Goal: Task Accomplishment & Management: Use online tool/utility

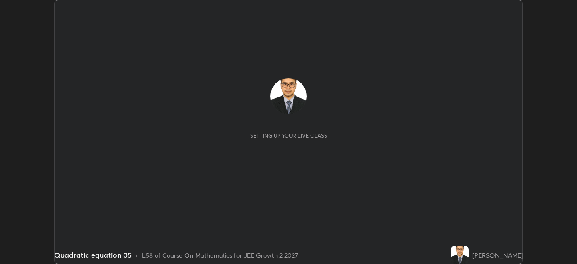
scroll to position [264, 577]
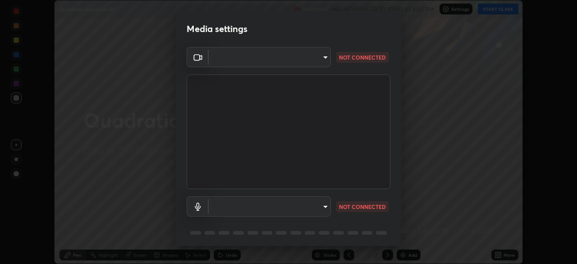
type input "913022e3bbb337ef4c56a3a1bc1945278763e83ed23a96943dce605de8dfc656"
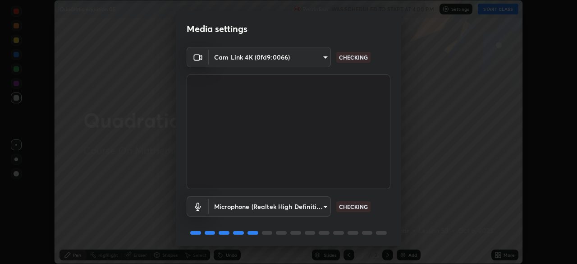
click at [320, 212] on body "Erase all Quadratic equation 05 Recording WAS SCHEDULED TO START AT 4:00 PM Set…" at bounding box center [288, 132] width 577 height 264
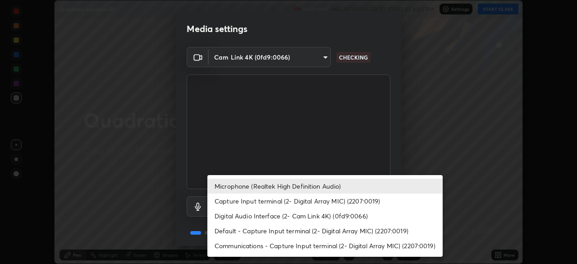
click at [323, 217] on li "Digital Audio Interface (2- Cam Link 4K) (0fd9:0066)" at bounding box center [325, 215] width 235 height 15
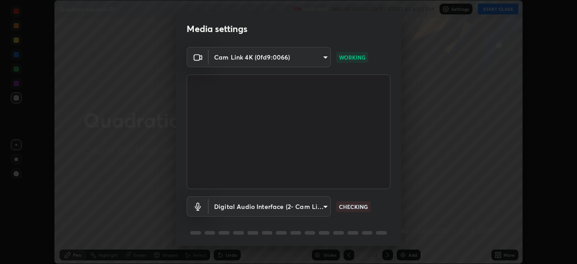
click at [319, 199] on body "Erase all Quadratic equation 05 Recording WAS SCHEDULED TO START AT 4:00 PM Set…" at bounding box center [288, 132] width 577 height 264
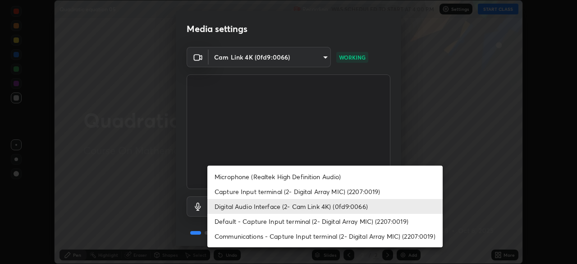
click at [323, 175] on li "Microphone (Realtek High Definition Audio)" at bounding box center [325, 176] width 235 height 15
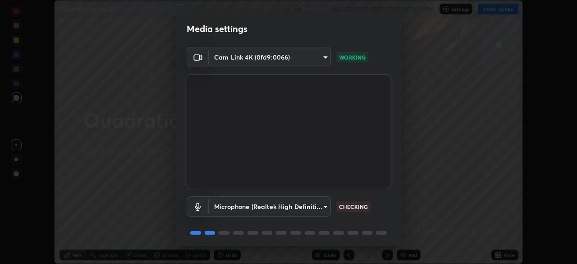
type input "bef04e412724abd94ab17f51c46c94050894f67992973f842b18f11041e0dab1"
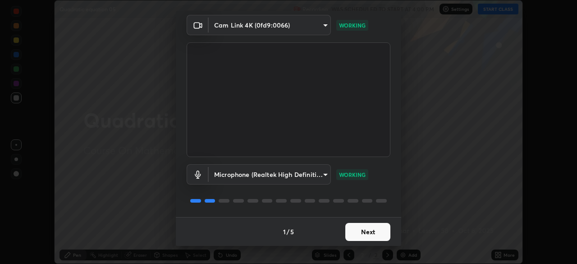
click at [372, 228] on button "Next" at bounding box center [368, 232] width 45 height 18
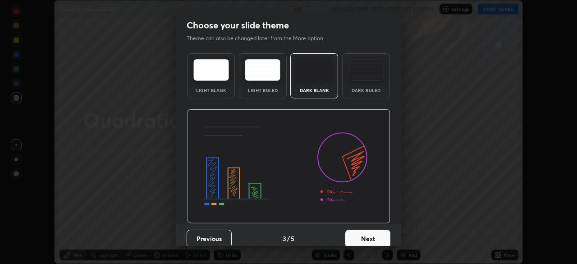
click at [371, 231] on button "Next" at bounding box center [368, 239] width 45 height 18
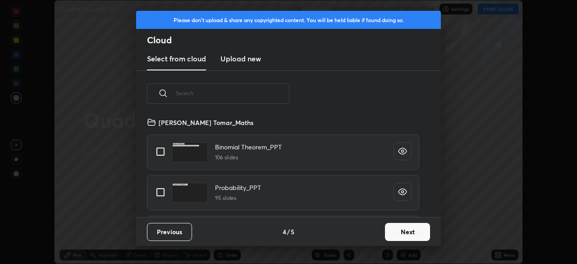
scroll to position [100, 290]
click at [261, 94] on input "text" at bounding box center [233, 93] width 114 height 38
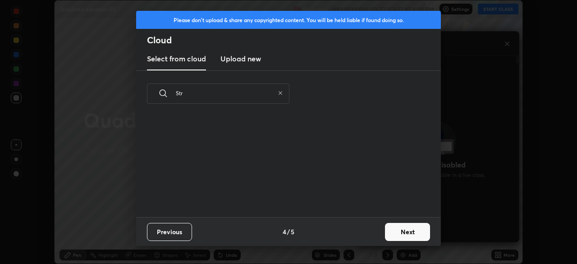
scroll to position [183, 159]
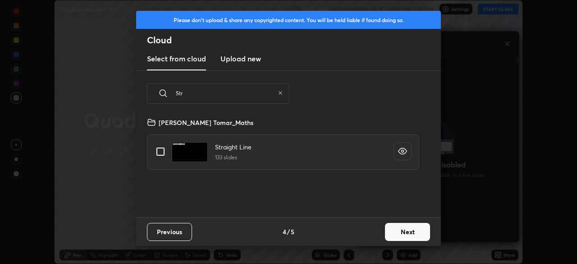
type input "Str"
click at [153, 153] on input "grid" at bounding box center [160, 151] width 19 height 19
checkbox input "true"
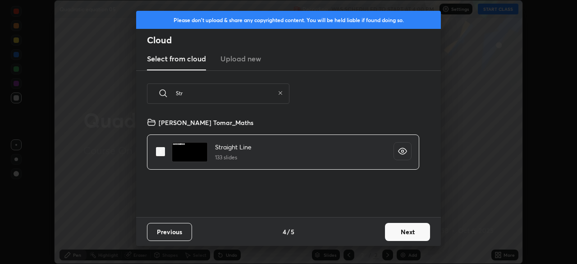
click at [393, 232] on button "Next" at bounding box center [407, 232] width 45 height 18
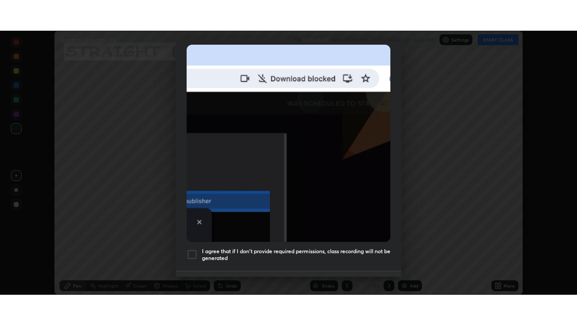
scroll to position [216, 0]
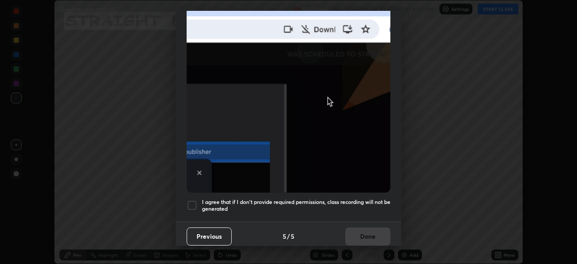
click at [190, 203] on div at bounding box center [192, 205] width 11 height 11
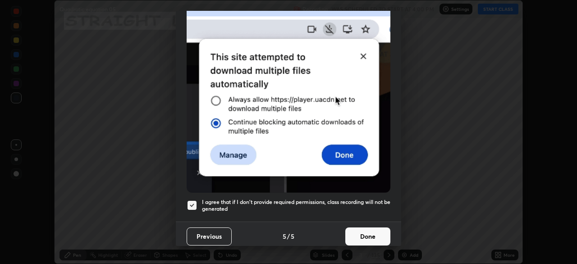
click at [370, 229] on button "Done" at bounding box center [368, 236] width 45 height 18
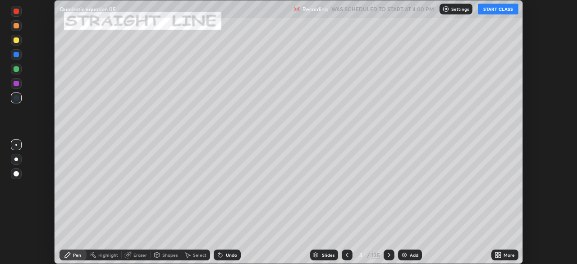
click at [498, 253] on icon at bounding box center [498, 254] width 7 height 7
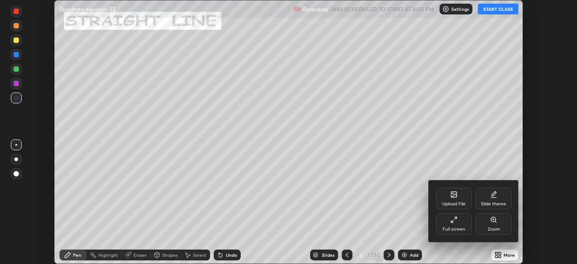
click at [456, 229] on div "Full screen" at bounding box center [454, 229] width 23 height 5
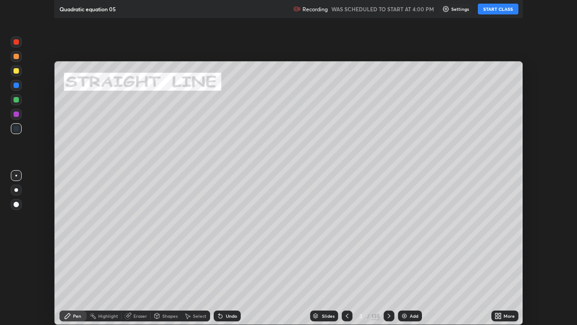
scroll to position [325, 577]
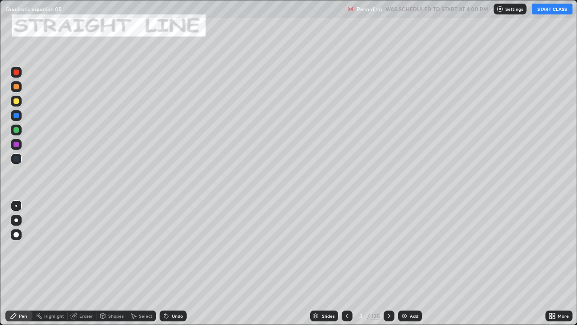
click at [549, 13] on button "START CLASS" at bounding box center [552, 9] width 41 height 11
click at [15, 129] on div at bounding box center [16, 129] width 5 height 5
click at [389, 263] on icon at bounding box center [389, 316] width 3 height 5
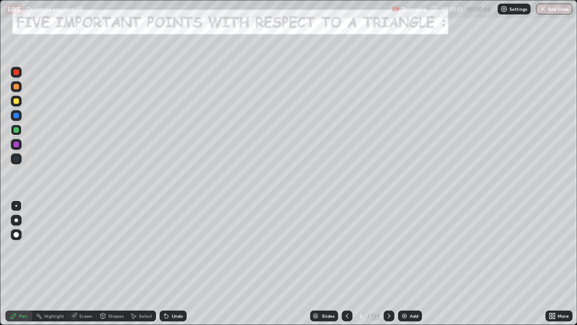
click at [348, 263] on icon at bounding box center [347, 315] width 7 height 7
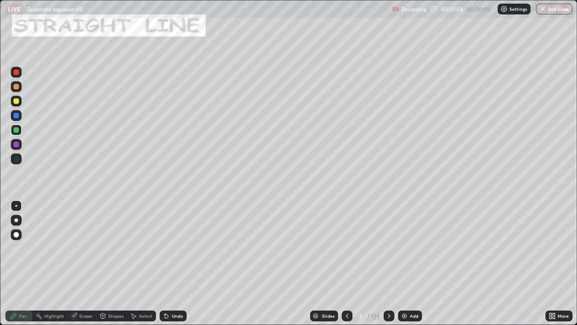
click at [346, 263] on icon at bounding box center [347, 315] width 7 height 7
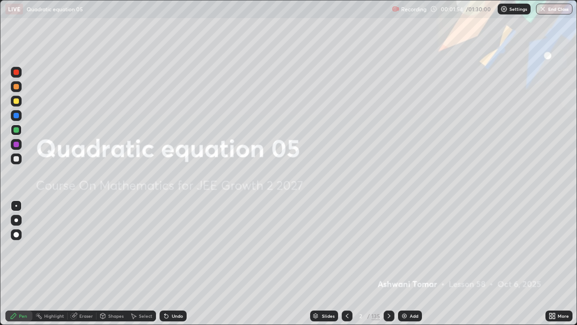
click at [410, 263] on div "Add" at bounding box center [414, 316] width 9 height 5
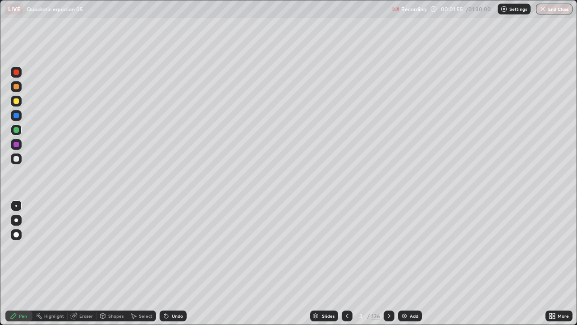
click at [109, 263] on div "Shapes" at bounding box center [112, 315] width 31 height 11
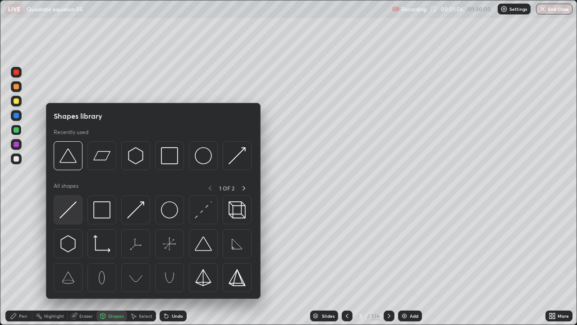
click at [69, 210] on img at bounding box center [68, 209] width 17 height 17
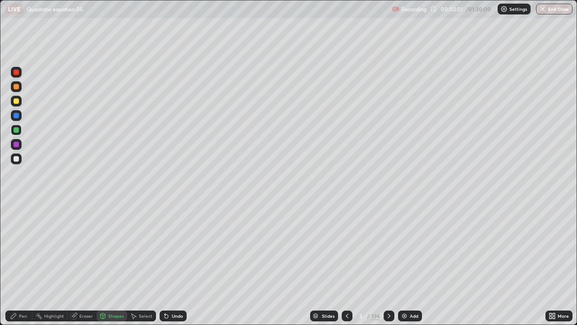
click at [15, 101] on div at bounding box center [16, 100] width 5 height 5
click at [17, 263] on div "Pen" at bounding box center [18, 315] width 27 height 11
click at [111, 263] on div "Shapes" at bounding box center [115, 316] width 15 height 5
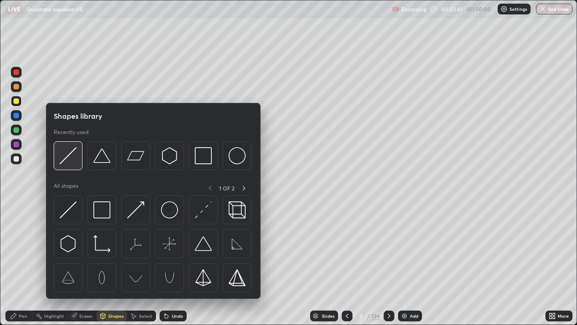
click at [69, 160] on img at bounding box center [68, 155] width 17 height 17
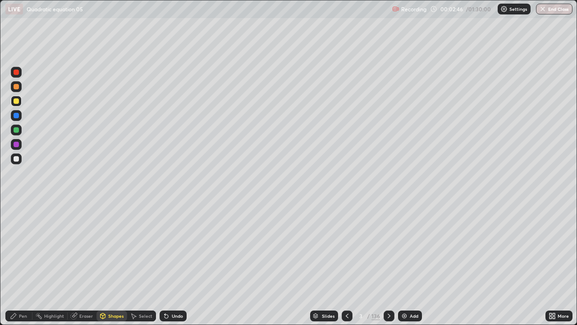
click at [21, 263] on div "Pen" at bounding box center [18, 315] width 27 height 11
click at [411, 263] on div "Add" at bounding box center [410, 315] width 24 height 11
click at [108, 263] on div "Shapes" at bounding box center [115, 316] width 15 height 5
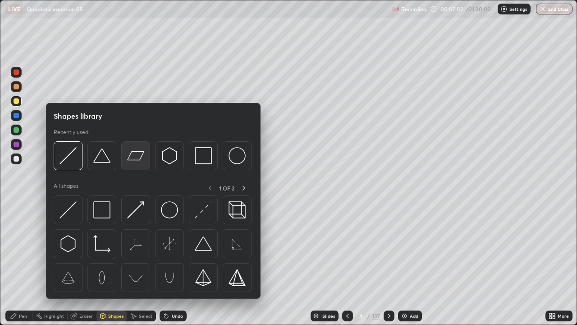
click at [136, 155] on img at bounding box center [135, 155] width 17 height 17
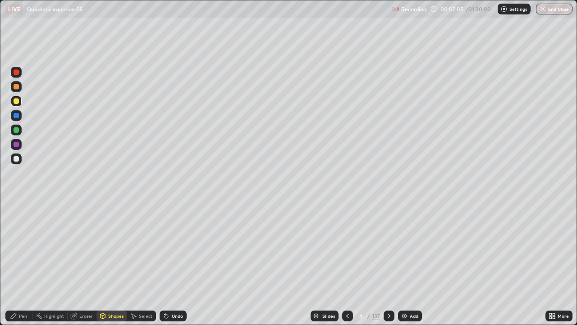
click at [17, 131] on div at bounding box center [16, 129] width 5 height 5
click at [23, 263] on div "Pen" at bounding box center [18, 315] width 27 height 11
click at [17, 115] on div at bounding box center [16, 115] width 5 height 5
click at [108, 263] on div "Shapes" at bounding box center [115, 316] width 15 height 5
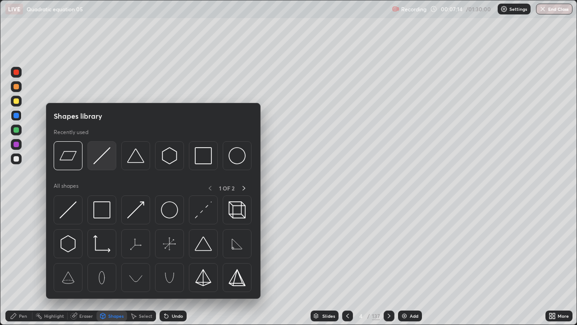
click at [102, 163] on img at bounding box center [101, 155] width 17 height 17
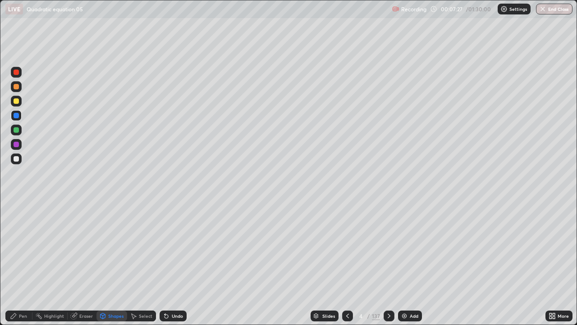
click at [17, 101] on div at bounding box center [16, 100] width 5 height 5
click at [20, 263] on div "Pen" at bounding box center [18, 315] width 27 height 11
click at [173, 263] on div "Undo" at bounding box center [177, 316] width 11 height 5
click at [410, 263] on div "Add" at bounding box center [410, 315] width 24 height 11
click at [109, 263] on div "Shapes" at bounding box center [115, 316] width 15 height 5
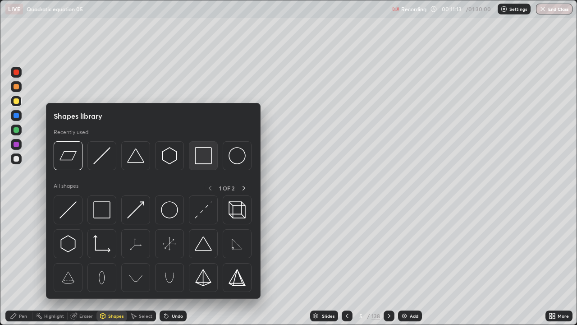
click at [199, 160] on img at bounding box center [203, 155] width 17 height 17
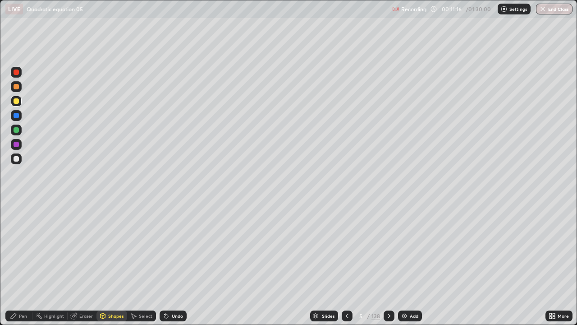
click at [16, 145] on div at bounding box center [16, 144] width 5 height 5
click at [18, 263] on div "Pen" at bounding box center [18, 315] width 27 height 11
click at [108, 263] on div "Shapes" at bounding box center [112, 315] width 31 height 11
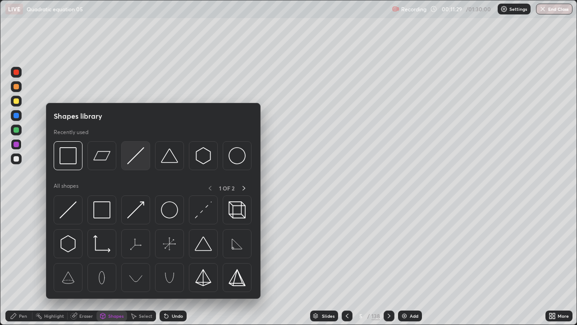
click at [135, 157] on img at bounding box center [135, 155] width 17 height 17
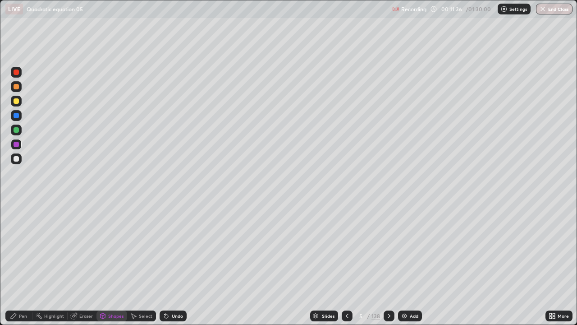
click at [18, 115] on div at bounding box center [16, 115] width 5 height 5
click at [25, 263] on div "Pen" at bounding box center [23, 316] width 8 height 5
click at [411, 263] on div "Add" at bounding box center [414, 316] width 9 height 5
click at [112, 263] on div "Shapes" at bounding box center [115, 316] width 15 height 5
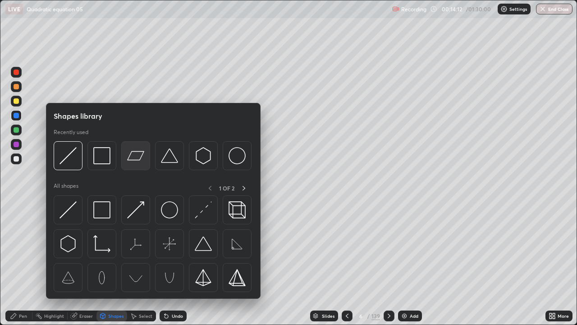
click at [135, 158] on img at bounding box center [135, 155] width 17 height 17
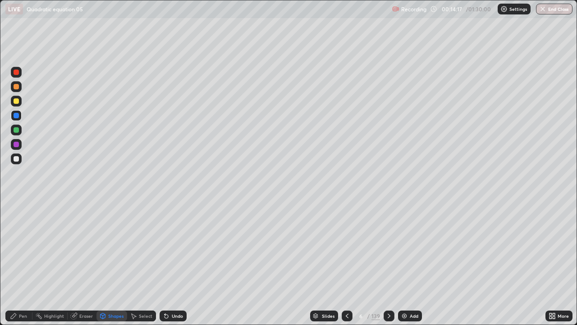
click at [16, 103] on div at bounding box center [16, 100] width 5 height 5
click at [108, 263] on div "Shapes" at bounding box center [115, 316] width 15 height 5
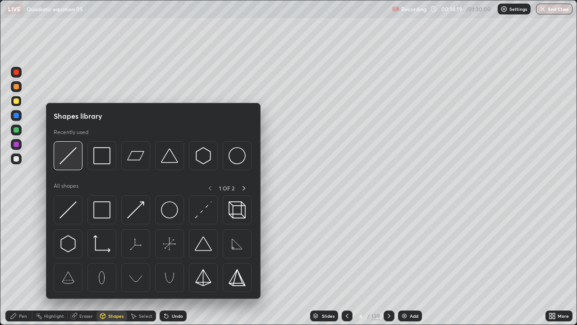
click at [67, 161] on img at bounding box center [68, 155] width 17 height 17
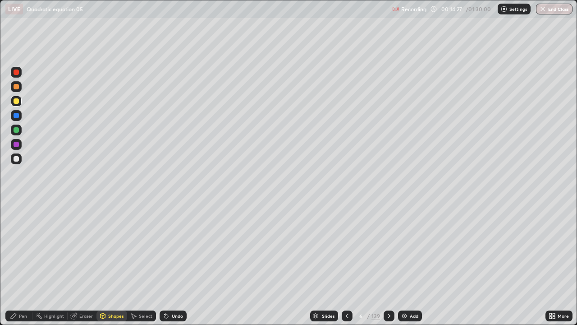
click at [17, 130] on div at bounding box center [16, 129] width 5 height 5
click at [23, 263] on div "Pen" at bounding box center [23, 316] width 8 height 5
click at [346, 263] on icon at bounding box center [347, 315] width 7 height 7
click at [388, 263] on icon at bounding box center [389, 315] width 7 height 7
click at [412, 263] on div "Add" at bounding box center [414, 316] width 9 height 5
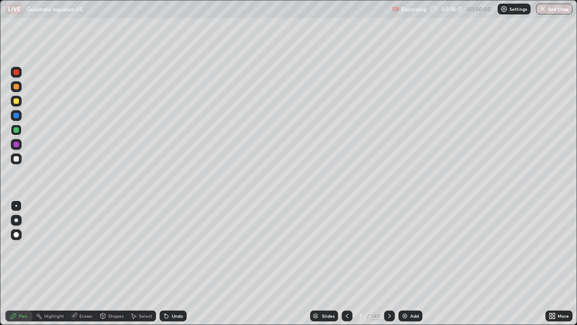
click at [111, 263] on div "Shapes" at bounding box center [112, 315] width 31 height 11
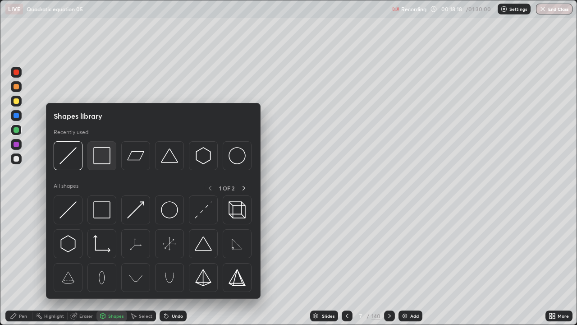
click at [98, 157] on img at bounding box center [101, 155] width 17 height 17
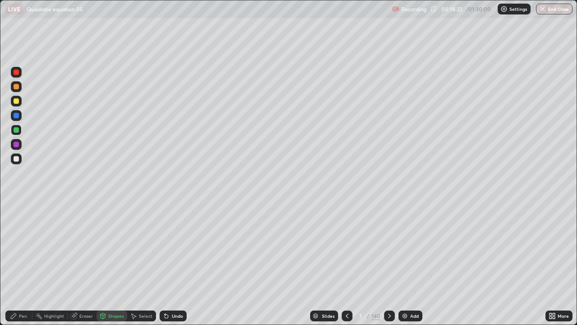
click at [16, 159] on div at bounding box center [16, 158] width 5 height 5
click at [108, 263] on div "Shapes" at bounding box center [115, 316] width 15 height 5
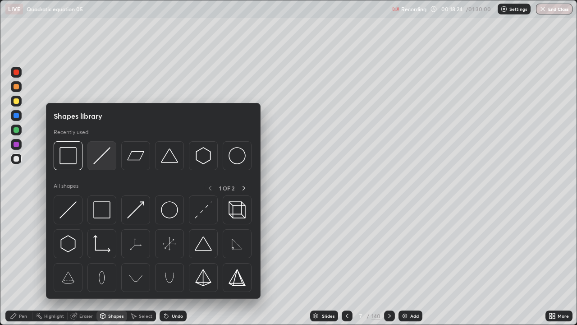
click at [100, 161] on img at bounding box center [101, 155] width 17 height 17
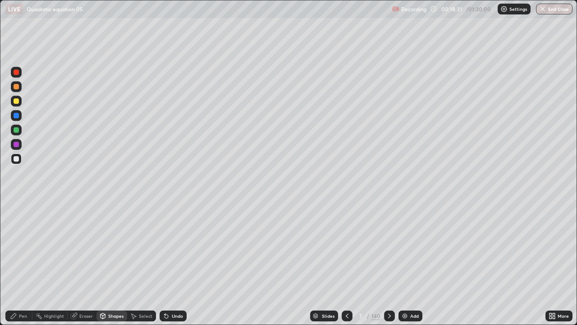
click at [17, 132] on div at bounding box center [16, 129] width 5 height 5
click at [23, 263] on div "Pen" at bounding box center [23, 316] width 8 height 5
click at [414, 263] on div "Add" at bounding box center [415, 316] width 9 height 5
click at [108, 263] on div "Shapes" at bounding box center [115, 316] width 15 height 5
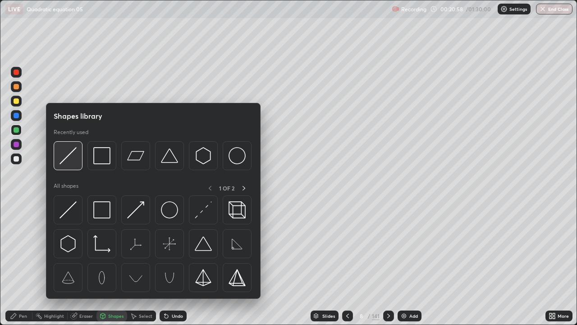
click at [68, 158] on img at bounding box center [68, 155] width 17 height 17
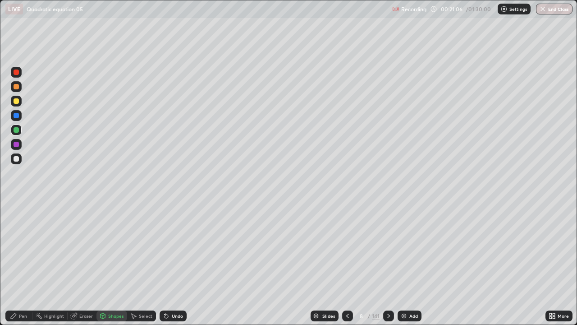
click at [106, 263] on div "Shapes" at bounding box center [112, 315] width 31 height 11
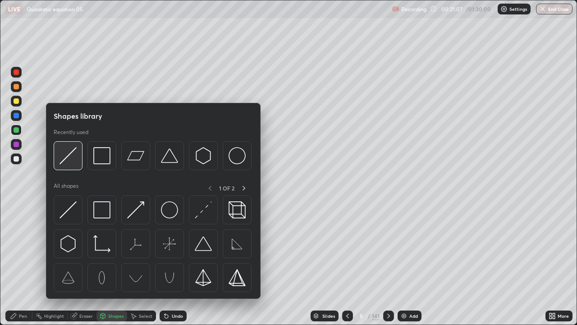
click at [65, 158] on img at bounding box center [68, 155] width 17 height 17
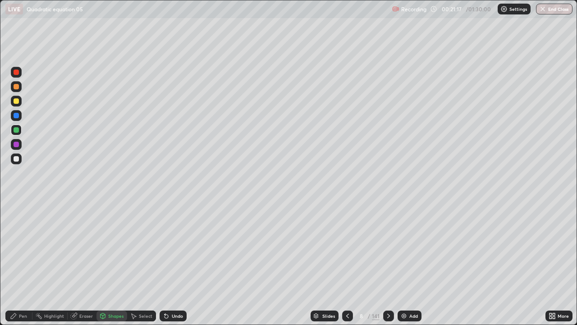
click at [11, 104] on div at bounding box center [16, 101] width 11 height 11
click at [103, 263] on icon at bounding box center [103, 316] width 0 height 3
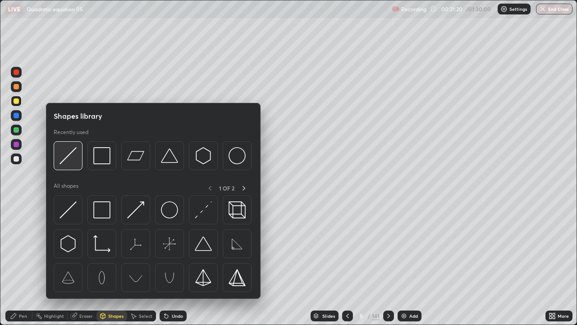
click at [68, 161] on img at bounding box center [68, 155] width 17 height 17
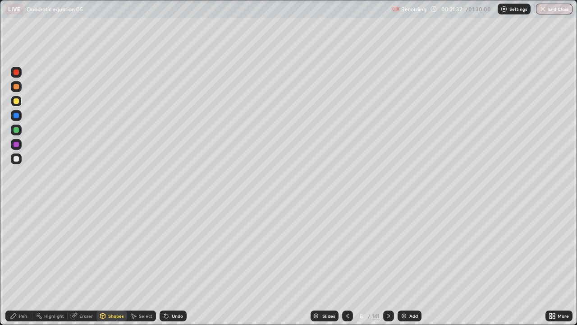
click at [23, 263] on div "Pen" at bounding box center [23, 316] width 8 height 5
click at [16, 160] on div at bounding box center [16, 158] width 5 height 5
click at [16, 145] on div at bounding box center [16, 144] width 5 height 5
click at [106, 263] on div "Shapes" at bounding box center [112, 315] width 31 height 11
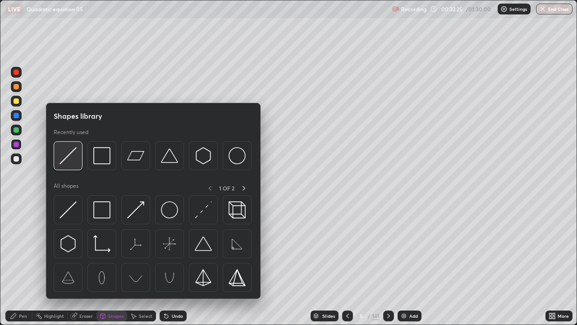
click at [67, 162] on img at bounding box center [68, 155] width 17 height 17
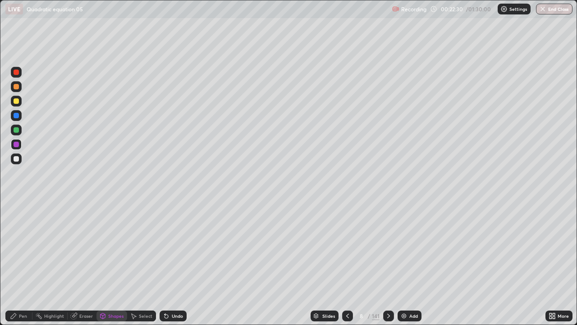
click at [19, 263] on div "Pen" at bounding box center [18, 315] width 27 height 11
click at [170, 263] on div "Undo" at bounding box center [173, 315] width 27 height 11
click at [411, 263] on div "Add" at bounding box center [414, 316] width 9 height 5
click at [106, 263] on icon at bounding box center [102, 315] width 7 height 7
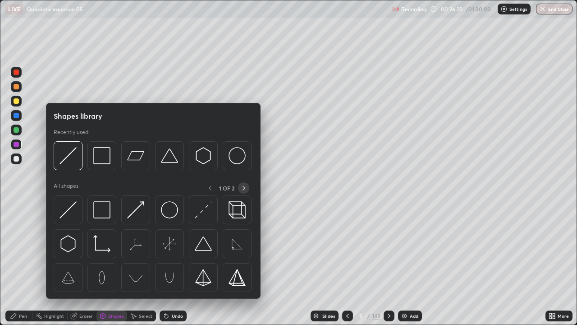
click at [244, 189] on icon at bounding box center [243, 188] width 7 height 7
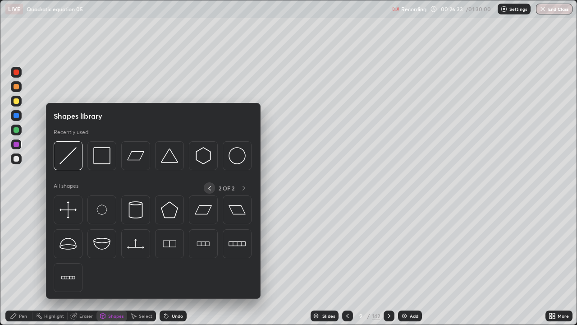
click at [209, 188] on icon at bounding box center [209, 188] width 7 height 7
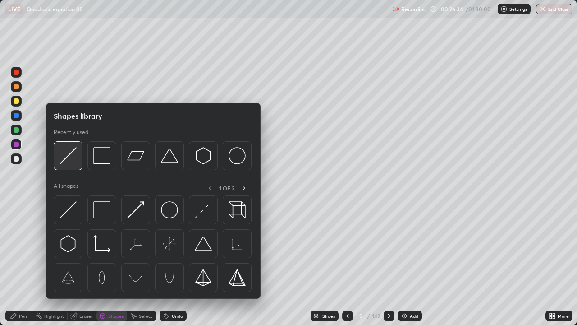
click at [67, 160] on img at bounding box center [68, 155] width 17 height 17
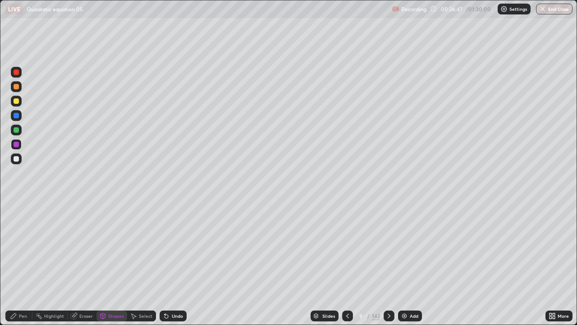
click at [16, 130] on div at bounding box center [16, 129] width 5 height 5
click at [22, 263] on div "Pen" at bounding box center [23, 316] width 8 height 5
click at [16, 103] on div at bounding box center [16, 100] width 5 height 5
click at [108, 263] on div "Shapes" at bounding box center [115, 316] width 15 height 5
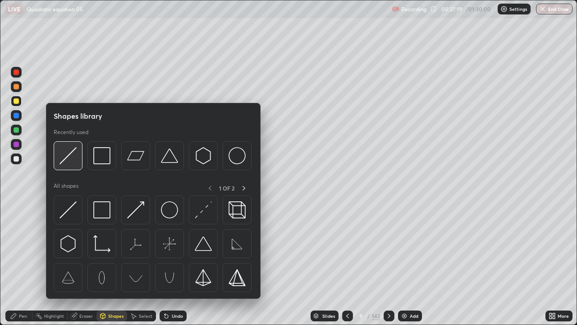
click at [69, 162] on img at bounding box center [68, 155] width 17 height 17
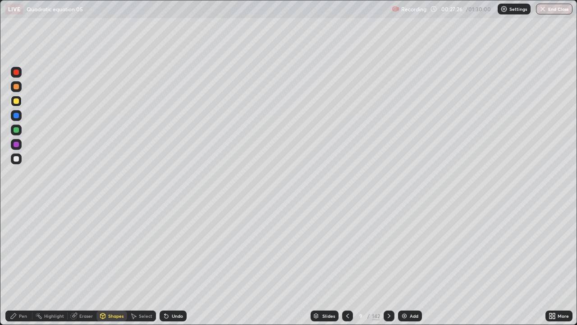
click at [22, 263] on div "Pen" at bounding box center [23, 316] width 8 height 5
click at [415, 263] on div "Add" at bounding box center [414, 316] width 9 height 5
click at [111, 263] on div "Shapes" at bounding box center [115, 316] width 15 height 5
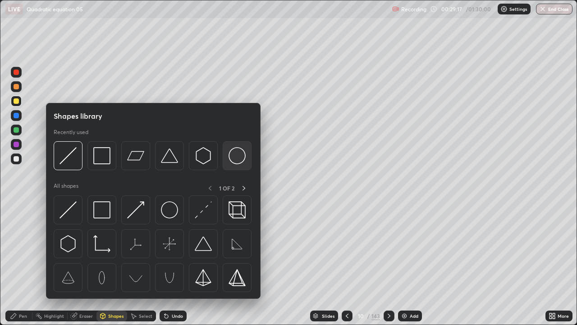
click at [238, 155] on img at bounding box center [237, 155] width 17 height 17
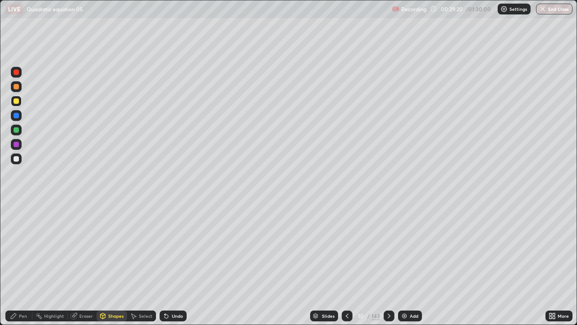
click at [17, 158] on div at bounding box center [16, 158] width 5 height 5
click at [111, 263] on div "Shapes" at bounding box center [115, 316] width 15 height 5
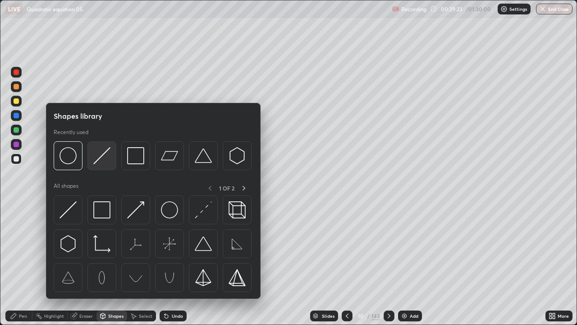
click at [102, 157] on img at bounding box center [101, 155] width 17 height 17
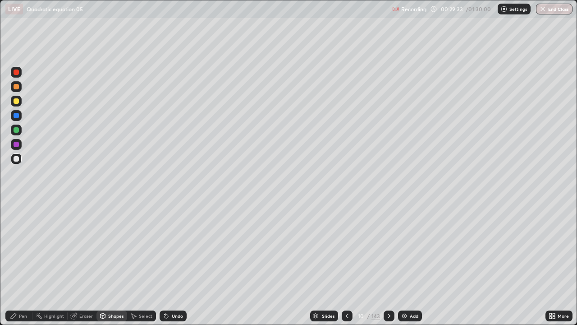
click at [17, 129] on div at bounding box center [16, 129] width 5 height 5
click at [18, 263] on div "Pen" at bounding box center [18, 315] width 27 height 11
click at [110, 263] on div "Shapes" at bounding box center [112, 315] width 31 height 11
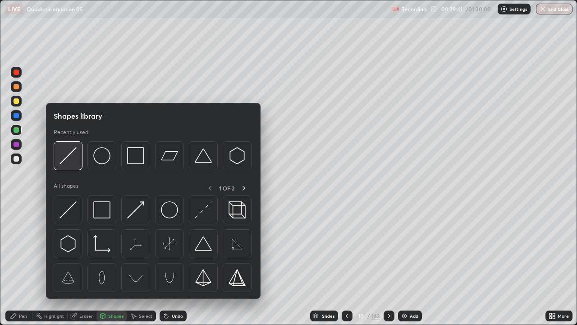
click at [68, 159] on img at bounding box center [68, 155] width 17 height 17
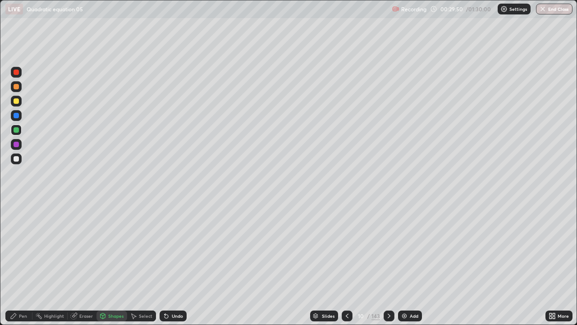
click at [23, 263] on div "Pen" at bounding box center [23, 316] width 8 height 5
click at [15, 157] on div at bounding box center [16, 158] width 5 height 5
click at [406, 263] on img at bounding box center [404, 315] width 7 height 7
click at [110, 263] on div "Shapes" at bounding box center [115, 316] width 15 height 5
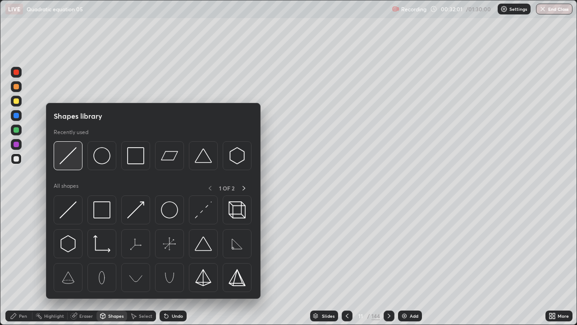
click at [70, 159] on img at bounding box center [68, 155] width 17 height 17
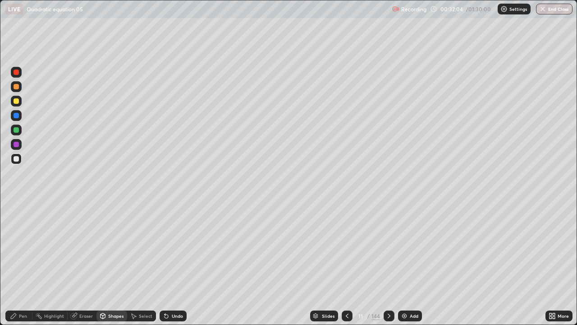
click at [108, 263] on div "Shapes" at bounding box center [115, 316] width 15 height 5
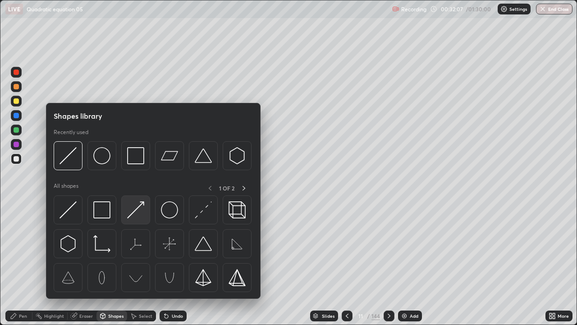
click at [131, 212] on img at bounding box center [135, 209] width 17 height 17
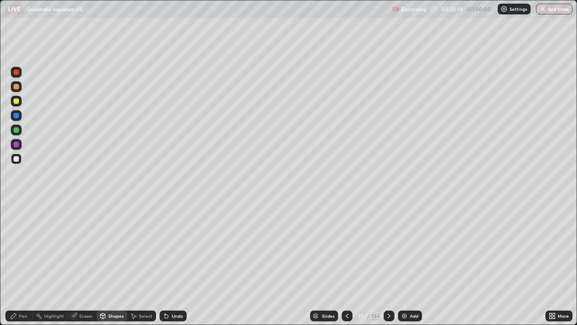
click at [20, 263] on div "Pen" at bounding box center [18, 315] width 27 height 11
click at [87, 263] on div "Eraser" at bounding box center [86, 316] width 14 height 5
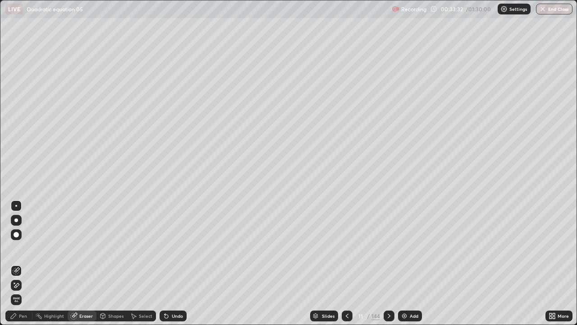
click at [14, 263] on icon at bounding box center [14, 282] width 1 height 1
click at [17, 263] on div "Pen" at bounding box center [18, 315] width 27 height 11
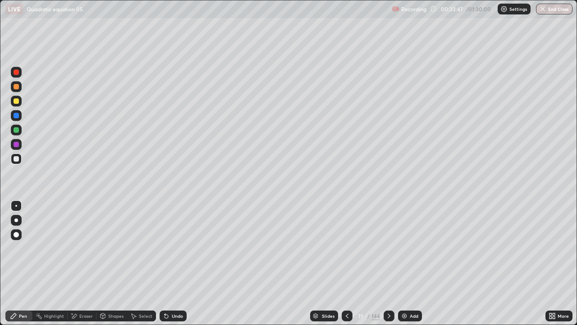
click at [18, 129] on div at bounding box center [16, 129] width 5 height 5
click at [16, 89] on div at bounding box center [16, 86] width 5 height 5
click at [16, 72] on div at bounding box center [16, 71] width 5 height 5
click at [389, 263] on icon at bounding box center [389, 316] width 3 height 5
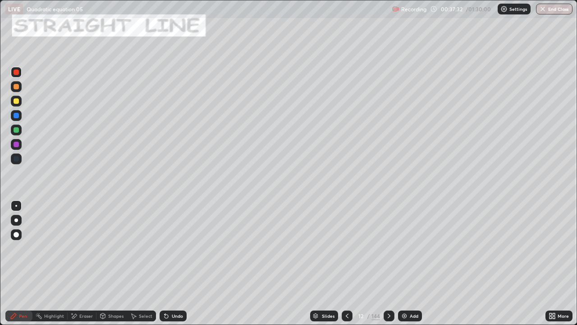
click at [388, 263] on icon at bounding box center [389, 315] width 7 height 7
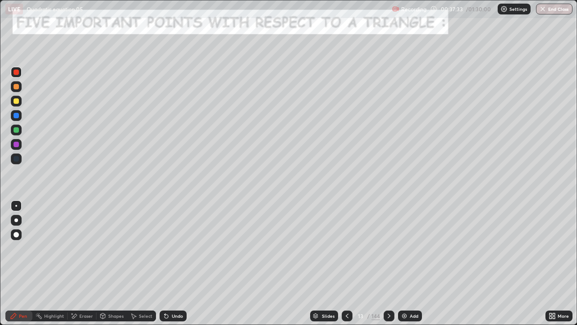
click at [388, 263] on icon at bounding box center [389, 315] width 7 height 7
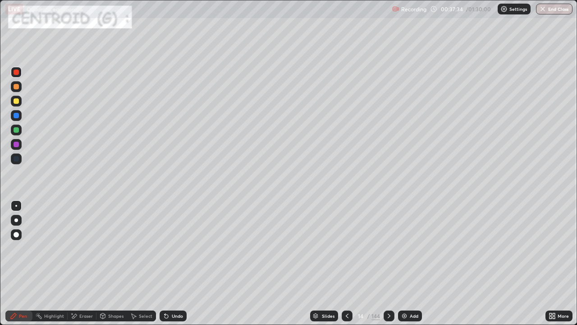
click at [388, 263] on icon at bounding box center [389, 315] width 7 height 7
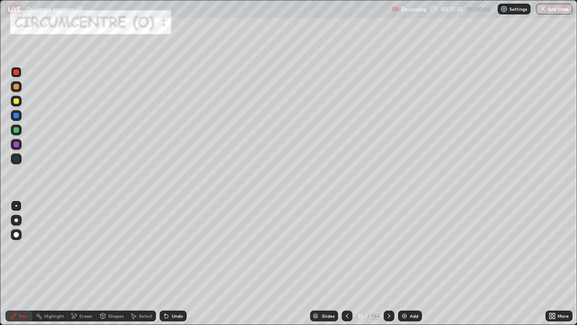
click at [387, 263] on icon at bounding box center [389, 315] width 7 height 7
click at [390, 263] on div at bounding box center [389, 315] width 11 height 11
click at [391, 263] on icon at bounding box center [389, 315] width 7 height 7
click at [392, 263] on icon at bounding box center [389, 315] width 7 height 7
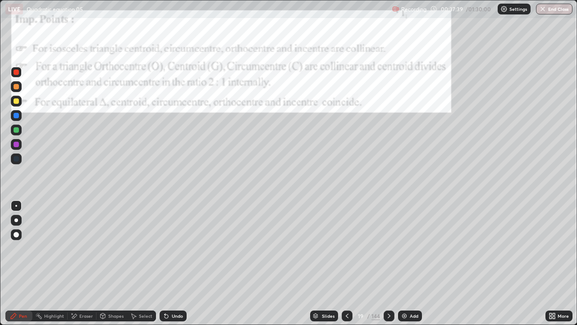
click at [389, 263] on icon at bounding box center [389, 315] width 7 height 7
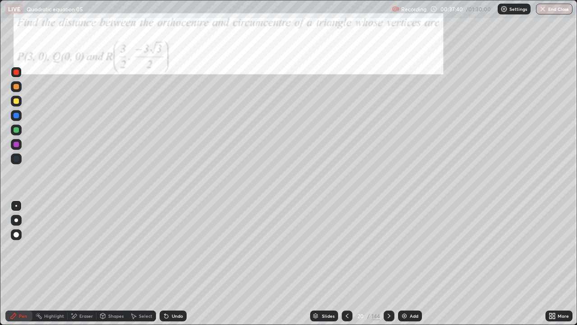
click at [393, 263] on div at bounding box center [389, 315] width 11 height 11
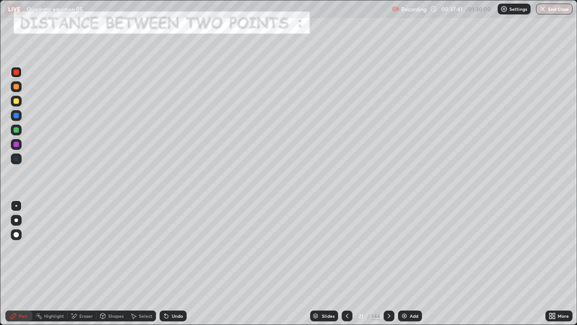
click at [392, 263] on div at bounding box center [389, 315] width 11 height 11
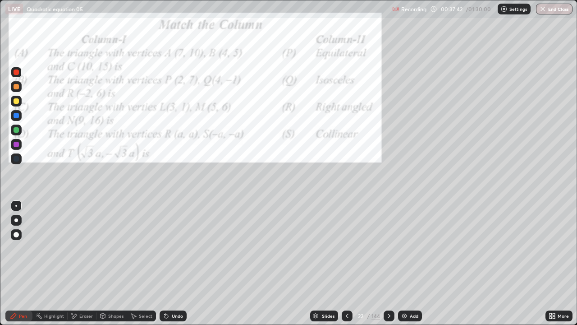
click at [346, 263] on icon at bounding box center [347, 315] width 7 height 7
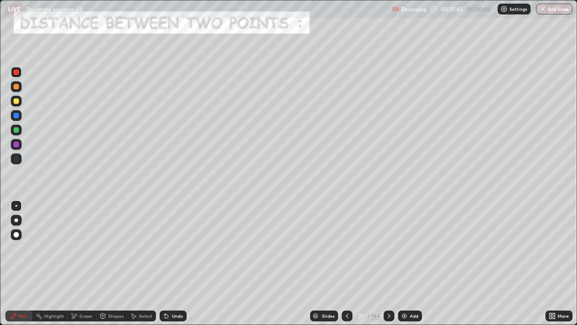
click at [18, 128] on div at bounding box center [16, 130] width 11 height 11
click at [111, 263] on div "Shapes" at bounding box center [115, 316] width 15 height 5
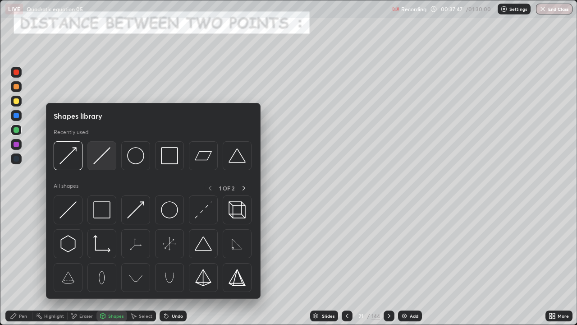
click at [100, 156] on img at bounding box center [101, 155] width 17 height 17
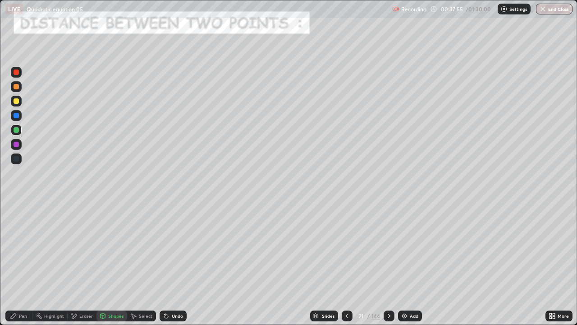
click at [17, 103] on div at bounding box center [16, 100] width 5 height 5
click at [25, 263] on div "Pen" at bounding box center [23, 316] width 8 height 5
click at [12, 116] on div at bounding box center [16, 115] width 11 height 11
click at [14, 130] on div at bounding box center [16, 129] width 5 height 5
click at [389, 263] on div at bounding box center [389, 315] width 11 height 11
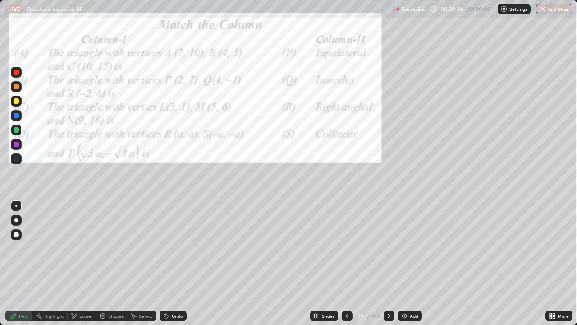
click at [12, 105] on div at bounding box center [16, 101] width 11 height 11
click at [15, 74] on div at bounding box center [16, 71] width 5 height 5
click at [16, 102] on div at bounding box center [16, 100] width 5 height 5
click at [83, 263] on div "Eraser" at bounding box center [86, 316] width 14 height 5
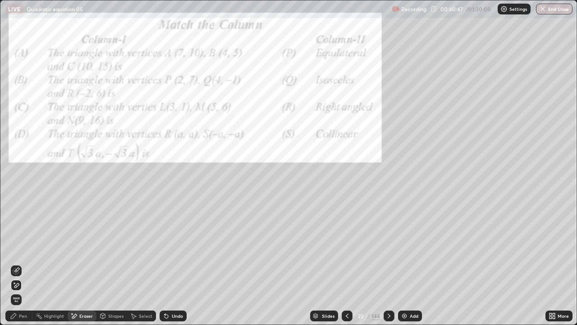
click at [22, 263] on div "Pen" at bounding box center [23, 316] width 8 height 5
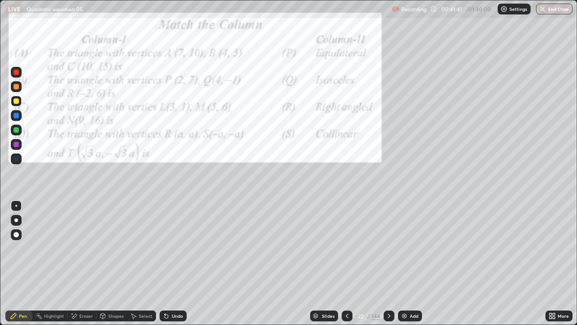
click at [15, 72] on div at bounding box center [16, 71] width 5 height 5
click at [16, 130] on div at bounding box center [16, 129] width 5 height 5
click at [87, 263] on div "Eraser" at bounding box center [86, 316] width 14 height 5
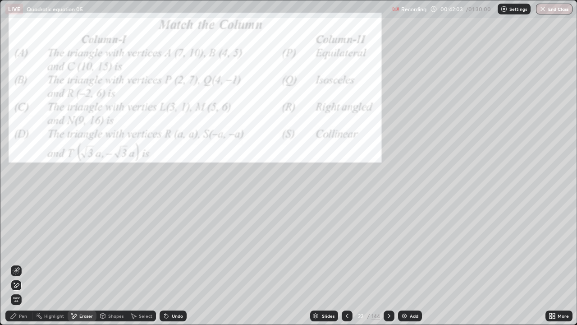
click at [24, 263] on div "Pen" at bounding box center [23, 316] width 8 height 5
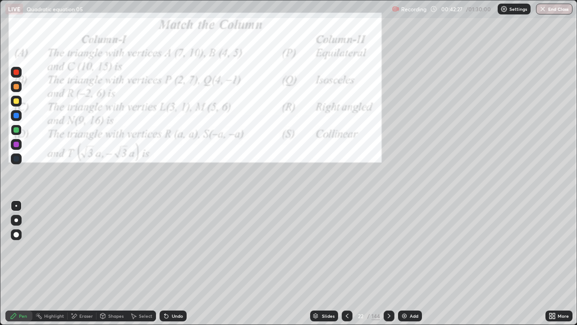
click at [169, 263] on div "Undo" at bounding box center [173, 315] width 27 height 11
click at [173, 263] on div "Undo" at bounding box center [177, 316] width 11 height 5
click at [181, 263] on div "Undo" at bounding box center [173, 315] width 27 height 11
click at [177, 263] on div "Undo" at bounding box center [177, 316] width 11 height 5
click at [175, 263] on div "Undo" at bounding box center [177, 316] width 11 height 5
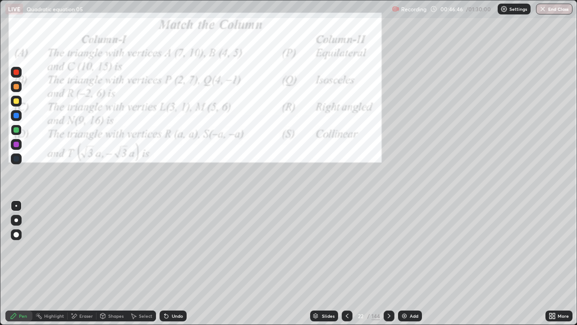
click at [173, 263] on div "Undo" at bounding box center [177, 316] width 11 height 5
click at [81, 263] on div "Eraser" at bounding box center [86, 316] width 14 height 5
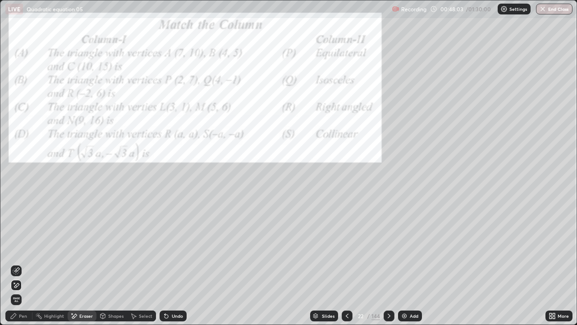
click at [22, 263] on div "Pen" at bounding box center [23, 316] width 8 height 5
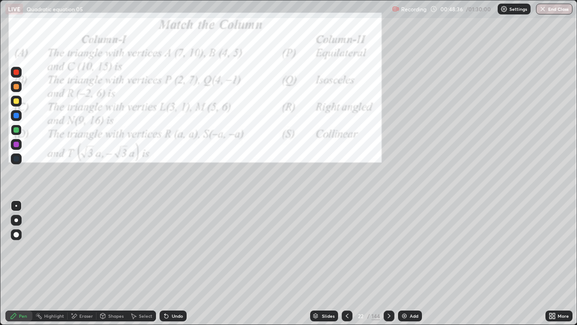
click at [176, 263] on div "Undo" at bounding box center [177, 316] width 11 height 5
click at [172, 263] on div "Undo" at bounding box center [177, 316] width 11 height 5
click at [389, 263] on icon at bounding box center [389, 315] width 7 height 7
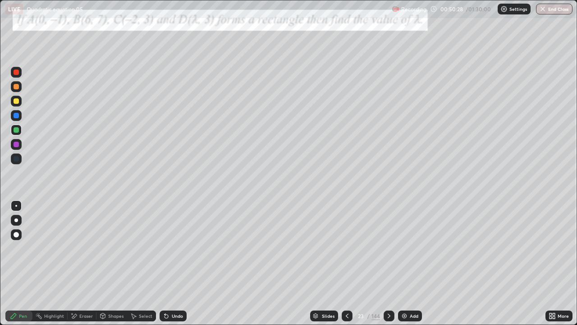
click at [106, 263] on icon at bounding box center [102, 315] width 7 height 7
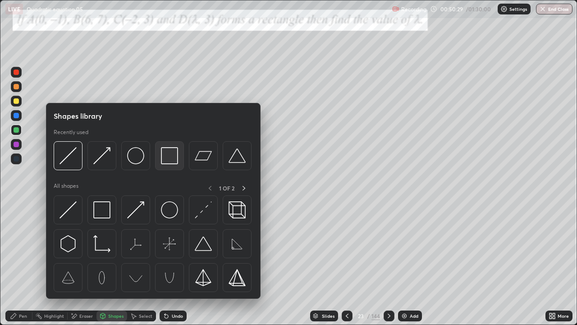
click at [167, 157] on img at bounding box center [169, 155] width 17 height 17
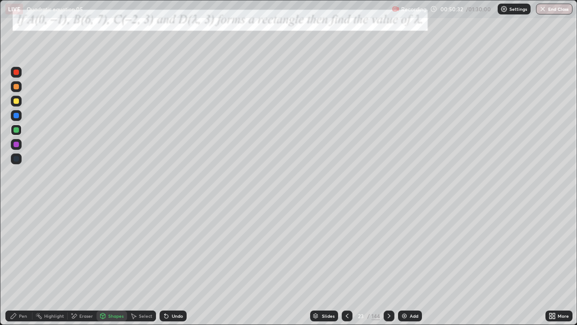
click at [15, 100] on div at bounding box center [16, 100] width 5 height 5
click at [18, 263] on div "Pen" at bounding box center [18, 315] width 27 height 11
click at [183, 263] on div "Undo" at bounding box center [171, 316] width 31 height 18
click at [389, 263] on icon at bounding box center [389, 315] width 7 height 7
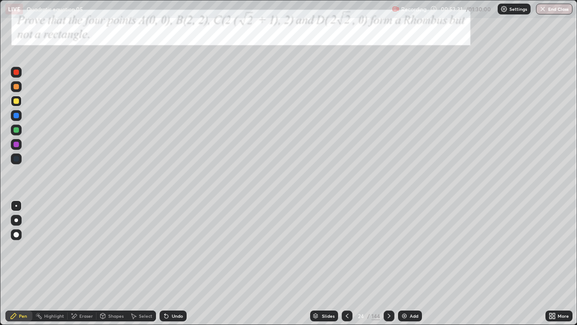
click at [108, 263] on div "Shapes" at bounding box center [115, 316] width 15 height 5
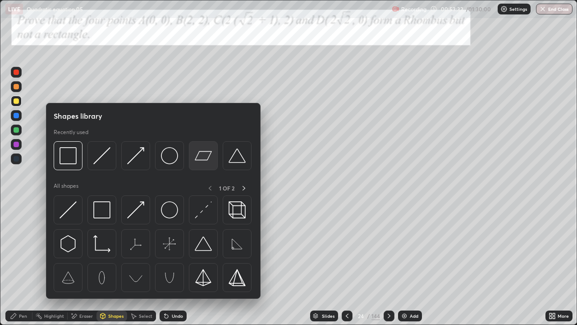
click at [199, 162] on img at bounding box center [203, 155] width 17 height 17
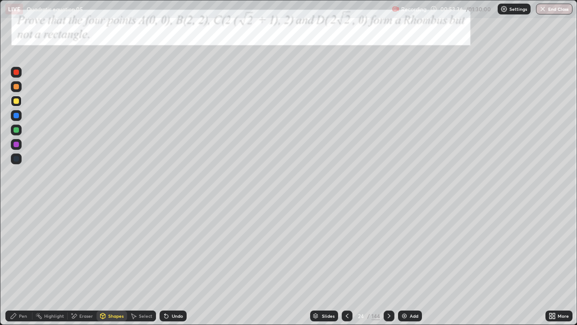
click at [15, 88] on div at bounding box center [16, 86] width 5 height 5
click at [19, 263] on div "Pen" at bounding box center [23, 316] width 8 height 5
click at [15, 129] on div at bounding box center [16, 129] width 5 height 5
click at [112, 263] on div "Shapes" at bounding box center [115, 316] width 15 height 5
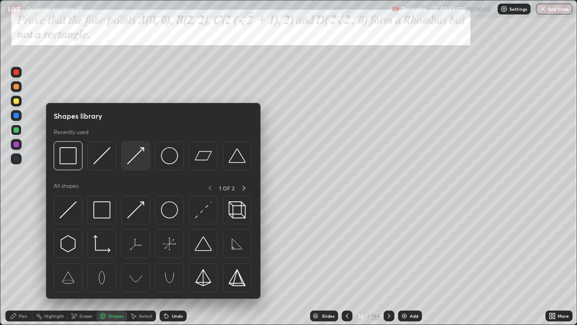
click at [134, 159] on img at bounding box center [135, 155] width 17 height 17
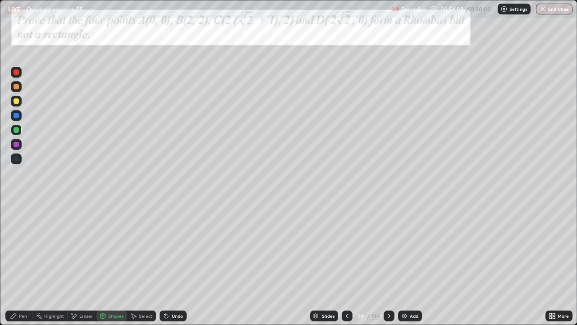
click at [113, 263] on div "Shapes" at bounding box center [112, 315] width 31 height 11
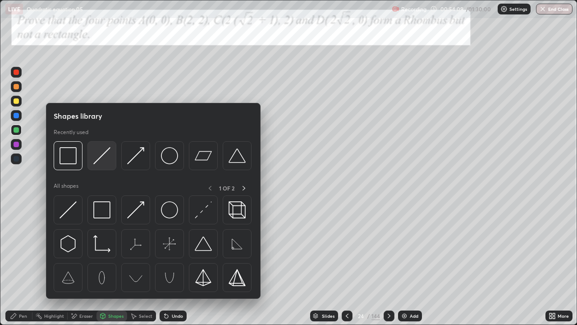
click at [103, 160] on img at bounding box center [101, 155] width 17 height 17
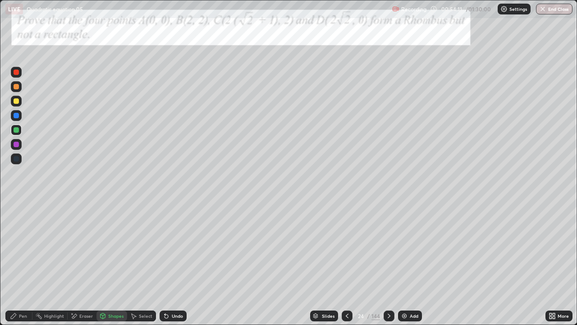
click at [174, 263] on div "Undo" at bounding box center [177, 316] width 11 height 5
click at [169, 263] on div "Undo" at bounding box center [173, 315] width 27 height 11
click at [172, 263] on div "Undo" at bounding box center [173, 315] width 27 height 11
click at [21, 263] on div "Pen" at bounding box center [23, 316] width 8 height 5
click at [172, 263] on div "Undo" at bounding box center [173, 315] width 27 height 11
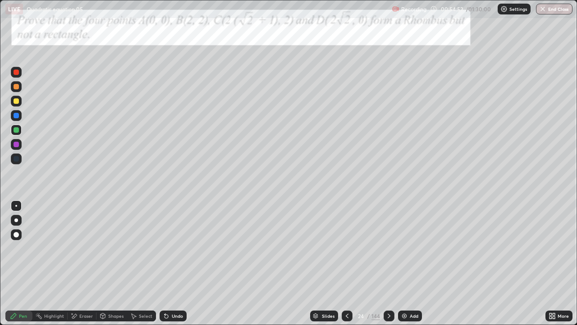
click at [16, 143] on div at bounding box center [16, 144] width 5 height 5
click at [14, 101] on div at bounding box center [16, 100] width 5 height 5
click at [389, 263] on icon at bounding box center [389, 316] width 3 height 5
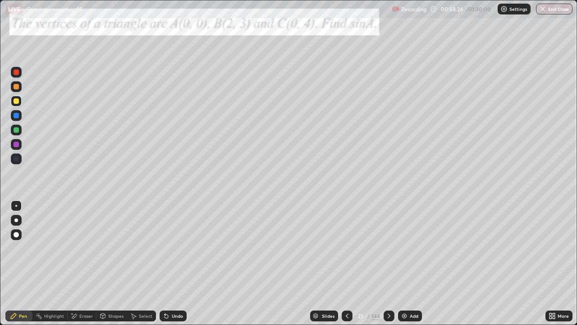
click at [388, 263] on icon at bounding box center [389, 315] width 7 height 7
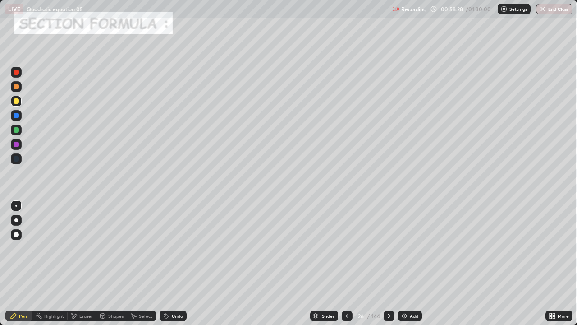
click at [14, 87] on div at bounding box center [16, 86] width 5 height 5
click at [15, 114] on div at bounding box center [16, 115] width 5 height 5
click at [16, 130] on div at bounding box center [16, 129] width 5 height 5
click at [18, 116] on div at bounding box center [16, 115] width 5 height 5
click at [388, 263] on icon at bounding box center [389, 315] width 7 height 7
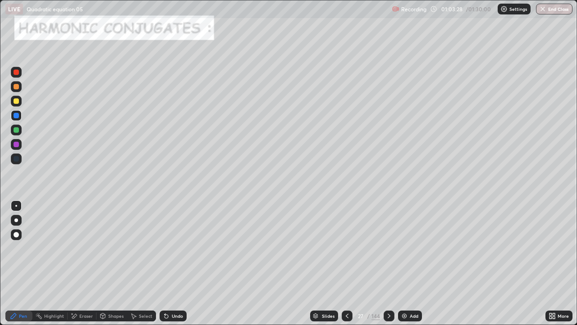
click at [14, 131] on div at bounding box center [16, 129] width 5 height 5
click at [114, 263] on div "Shapes" at bounding box center [115, 316] width 15 height 5
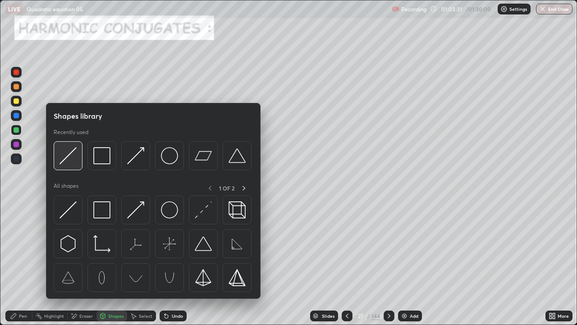
click at [66, 159] on img at bounding box center [68, 155] width 17 height 17
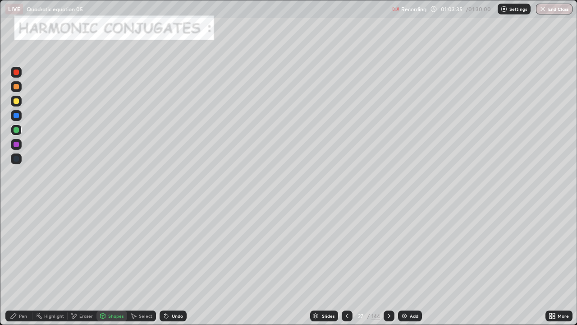
click at [108, 263] on div "Shapes" at bounding box center [115, 316] width 15 height 5
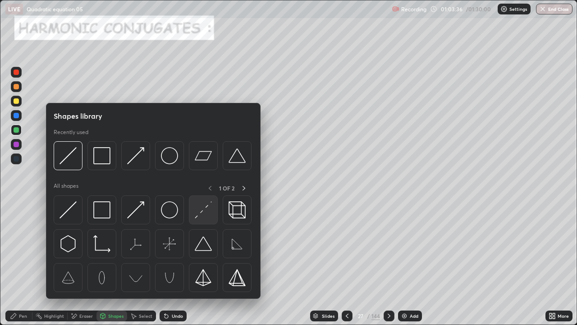
click at [200, 210] on img at bounding box center [203, 209] width 17 height 17
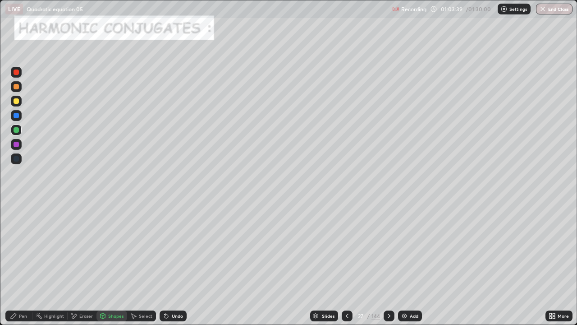
click at [18, 146] on div at bounding box center [16, 144] width 5 height 5
click at [23, 263] on div "Pen" at bounding box center [23, 316] width 8 height 5
click at [13, 134] on div at bounding box center [16, 130] width 11 height 11
click at [14, 102] on div at bounding box center [16, 100] width 5 height 5
click at [16, 134] on div at bounding box center [16, 130] width 11 height 11
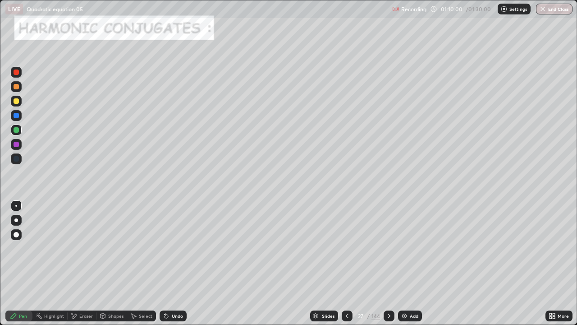
click at [388, 263] on icon at bounding box center [389, 315] width 7 height 7
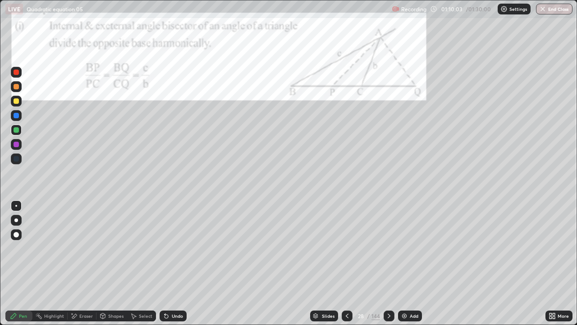
click at [388, 263] on icon at bounding box center [389, 315] width 7 height 7
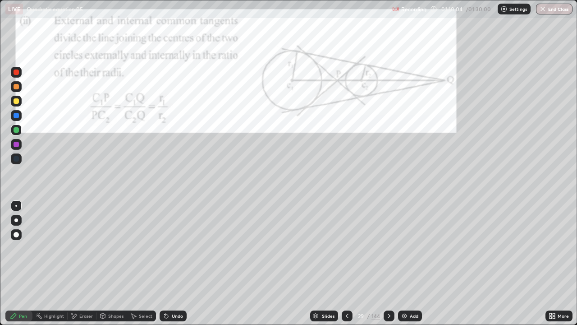
click at [388, 263] on div at bounding box center [389, 315] width 11 height 11
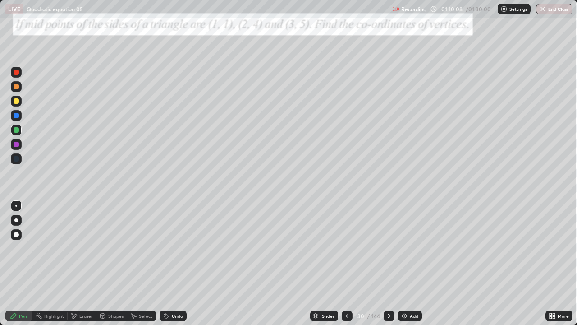
click at [109, 263] on div "Shapes" at bounding box center [112, 315] width 31 height 11
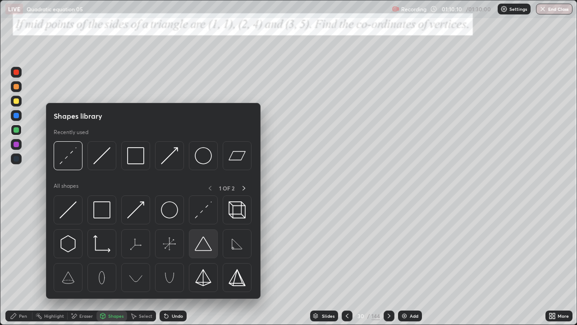
click at [198, 247] on img at bounding box center [203, 243] width 17 height 17
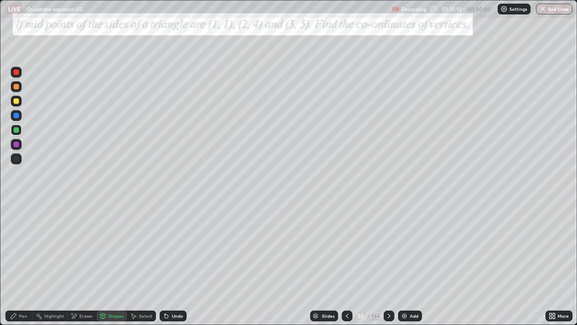
click at [18, 101] on div at bounding box center [16, 100] width 5 height 5
click at [24, 263] on div "Pen" at bounding box center [23, 316] width 8 height 5
click at [16, 130] on div at bounding box center [16, 129] width 5 height 5
click at [388, 263] on icon at bounding box center [389, 316] width 3 height 5
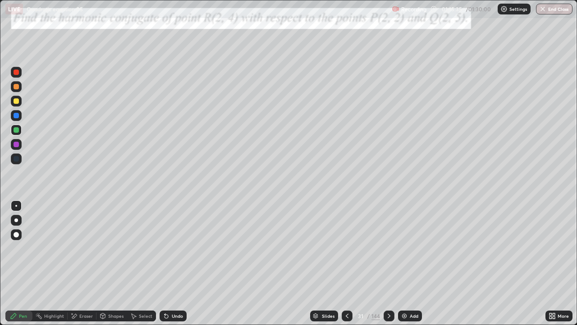
click at [18, 102] on div at bounding box center [16, 100] width 5 height 5
click at [114, 263] on div "Shapes" at bounding box center [112, 315] width 31 height 11
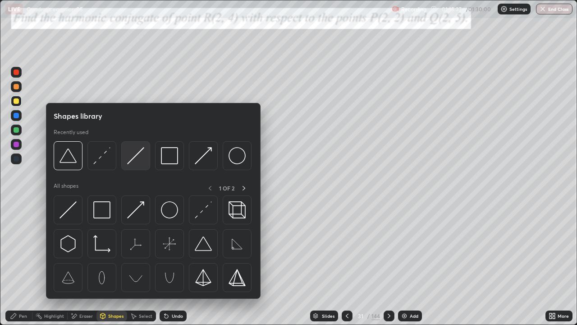
click at [132, 158] on img at bounding box center [135, 155] width 17 height 17
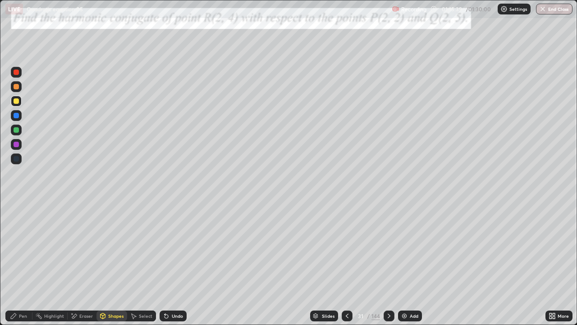
click at [18, 116] on div at bounding box center [16, 115] width 5 height 5
click at [20, 263] on div "Pen" at bounding box center [23, 316] width 8 height 5
click at [15, 103] on div at bounding box center [16, 100] width 5 height 5
click at [15, 132] on div at bounding box center [16, 129] width 5 height 5
click at [168, 263] on icon at bounding box center [166, 315] width 7 height 7
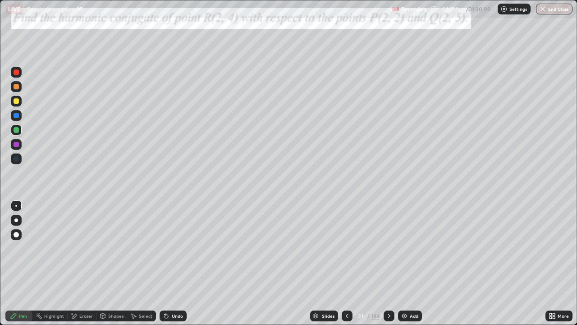
click at [172, 263] on div "Undo" at bounding box center [177, 316] width 11 height 5
click at [387, 263] on icon at bounding box center [389, 315] width 7 height 7
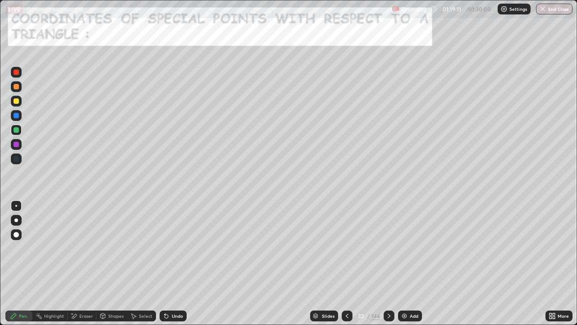
click at [389, 263] on icon at bounding box center [389, 316] width 3 height 5
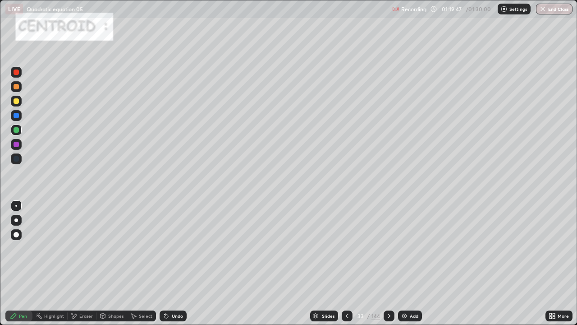
click at [106, 263] on icon at bounding box center [102, 315] width 7 height 7
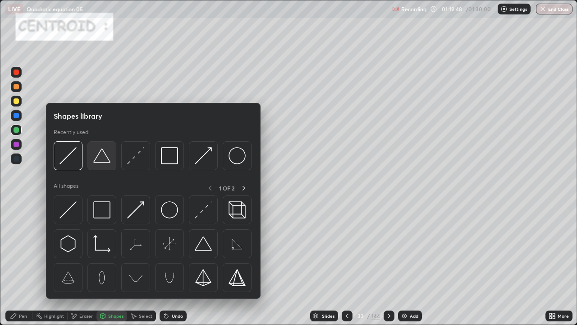
click at [96, 161] on img at bounding box center [101, 155] width 17 height 17
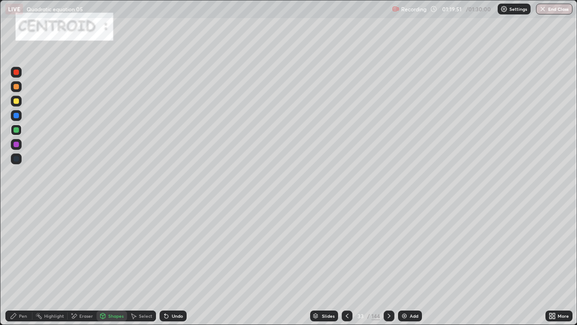
click at [17, 144] on div at bounding box center [16, 144] width 5 height 5
click at [23, 263] on div "Pen" at bounding box center [23, 316] width 8 height 5
click at [18, 102] on div at bounding box center [16, 100] width 5 height 5
click at [106, 263] on icon at bounding box center [102, 315] width 7 height 7
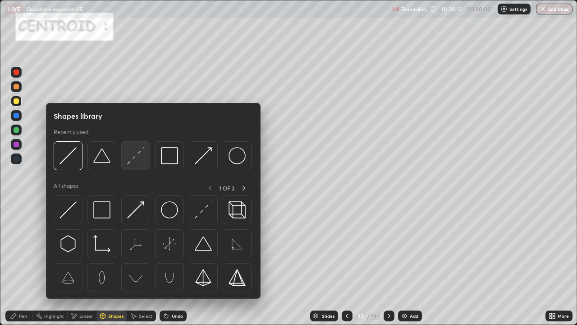
click at [134, 155] on img at bounding box center [135, 155] width 17 height 17
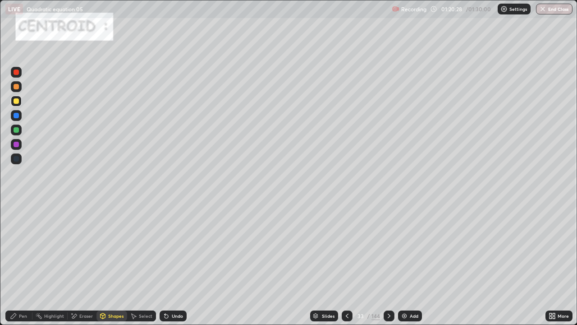
click at [24, 263] on div "Pen" at bounding box center [23, 316] width 8 height 5
click at [18, 129] on div at bounding box center [16, 129] width 5 height 5
click at [177, 263] on div "Undo" at bounding box center [177, 316] width 11 height 5
click at [16, 73] on div at bounding box center [16, 71] width 5 height 5
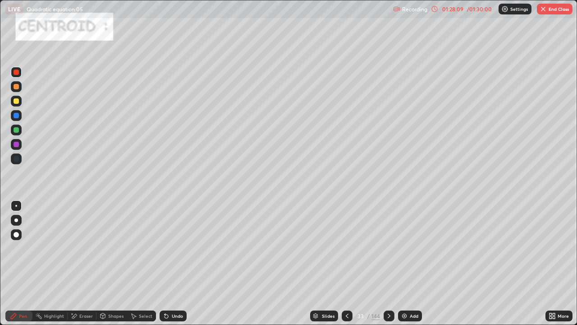
click at [554, 13] on button "End Class" at bounding box center [555, 9] width 36 height 11
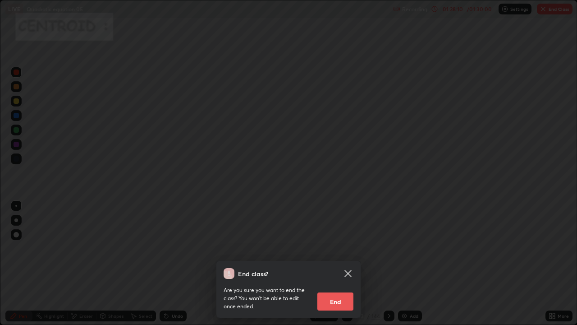
click at [339, 263] on button "End" at bounding box center [336, 301] width 36 height 18
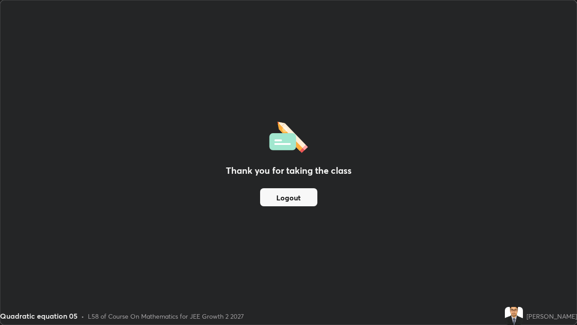
click at [293, 198] on button "Logout" at bounding box center [288, 197] width 57 height 18
